Goal: Transaction & Acquisition: Purchase product/service

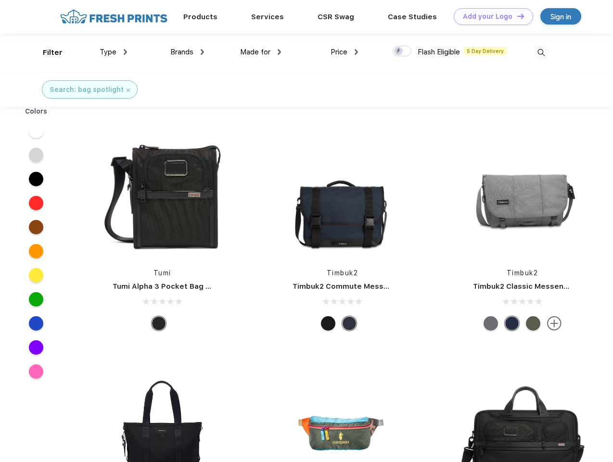
scroll to position [0, 0]
click at [490, 16] on link "Add your Logo Design Tool" at bounding box center [493, 16] width 79 height 17
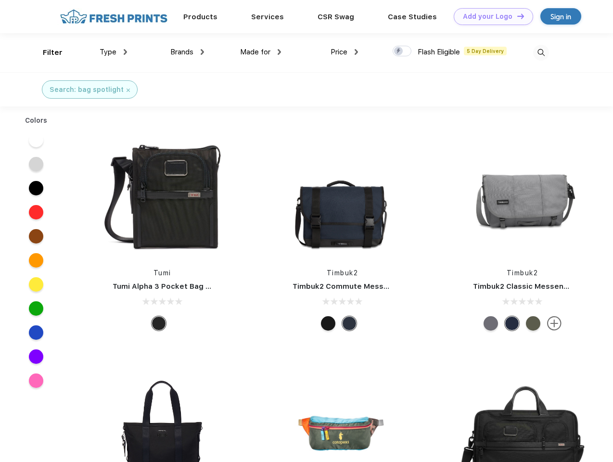
click at [0, 0] on div "Design Tool" at bounding box center [0, 0] width 0 height 0
click at [516, 16] on link "Add your Logo Design Tool" at bounding box center [493, 16] width 79 height 17
click at [46, 52] on div "Filter" at bounding box center [53, 52] width 20 height 11
click at [114, 52] on span "Type" at bounding box center [108, 52] width 17 height 9
click at [187, 52] on span "Brands" at bounding box center [181, 52] width 23 height 9
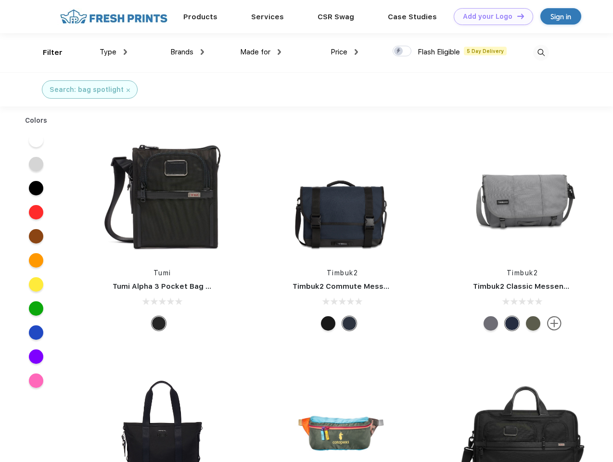
click at [261, 52] on span "Made for" at bounding box center [255, 52] width 30 height 9
click at [345, 52] on span "Price" at bounding box center [339, 52] width 17 height 9
click at [402, 52] on div at bounding box center [402, 51] width 19 height 11
click at [399, 52] on input "checkbox" at bounding box center [396, 48] width 6 height 6
click at [541, 52] on img at bounding box center [541, 53] width 16 height 16
